Goal: Transaction & Acquisition: Download file/media

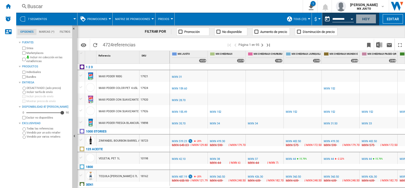
click at [362, 20] on button "Hoy" at bounding box center [366, 18] width 20 height 9
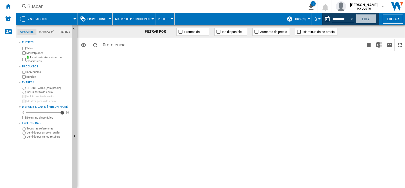
click at [362, 20] on button "Hoy" at bounding box center [366, 18] width 20 height 9
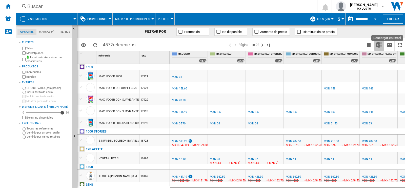
click at [379, 45] on img "Descargar en Excel" at bounding box center [379, 45] width 6 height 6
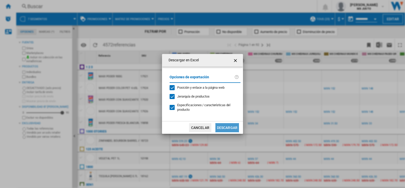
click at [221, 125] on button "Descargar" at bounding box center [227, 127] width 24 height 9
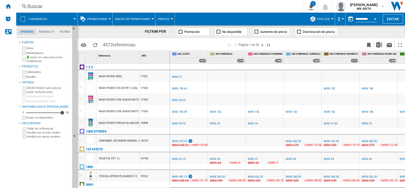
click at [235, 17] on span at bounding box center [240, 19] width 132 height 13
click at [374, 19] on div "Open calendar" at bounding box center [374, 18] width 3 height 1
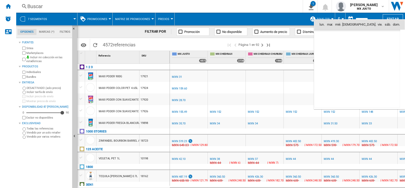
scroll to position [2412, 0]
click at [378, 59] on span "13" at bounding box center [379, 58] width 10 height 10
type input "**********"
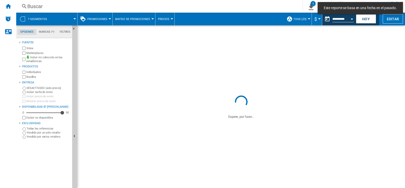
drag, startPoint x: 378, startPoint y: 59, endPoint x: 381, endPoint y: 57, distance: 3.4
click at [381, 57] on span at bounding box center [240, 59] width 327 height 69
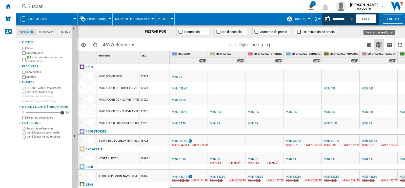
click at [379, 43] on img "Descargar en Excel" at bounding box center [379, 45] width 6 height 6
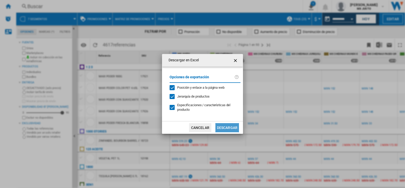
click at [222, 126] on button "Descargar" at bounding box center [227, 127] width 24 height 9
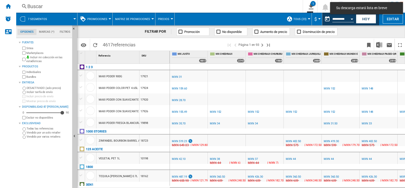
click at [222, 126] on div "%" at bounding box center [223, 124] width 3 height 6
